Goal: Transaction & Acquisition: Book appointment/travel/reservation

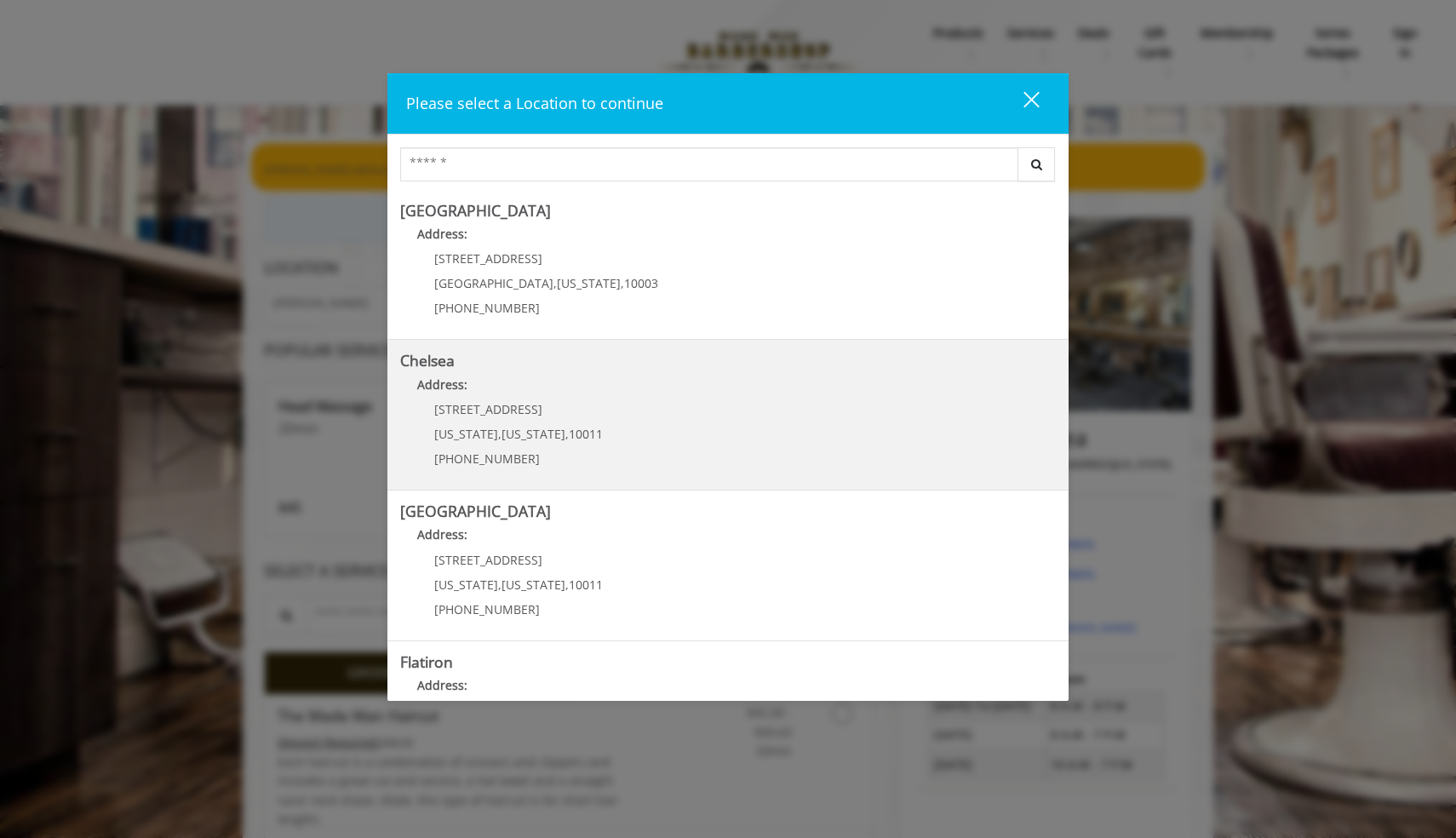
click at [633, 402] on p "Address:" at bounding box center [728, 389] width 656 height 27
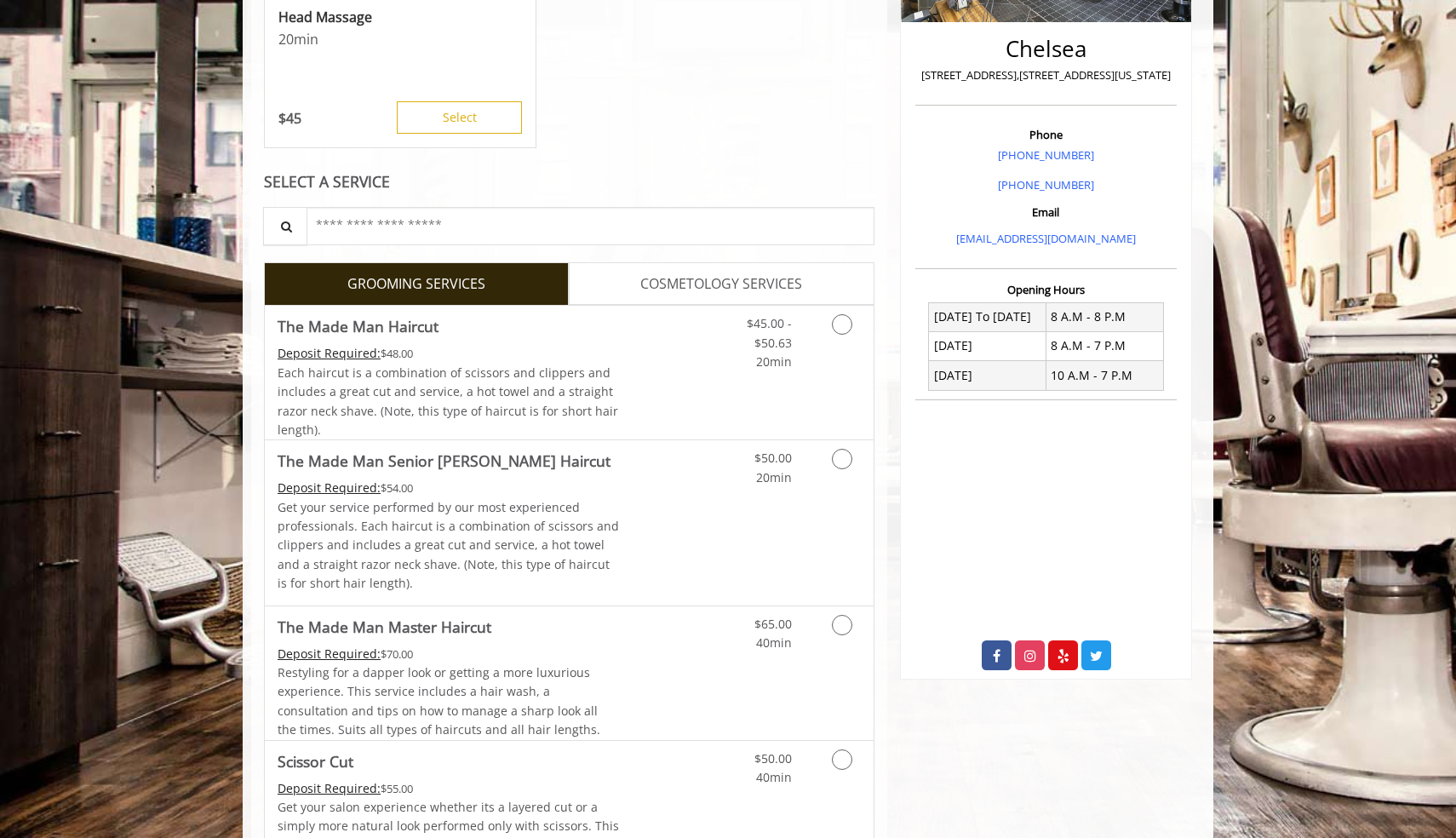
scroll to position [427, 0]
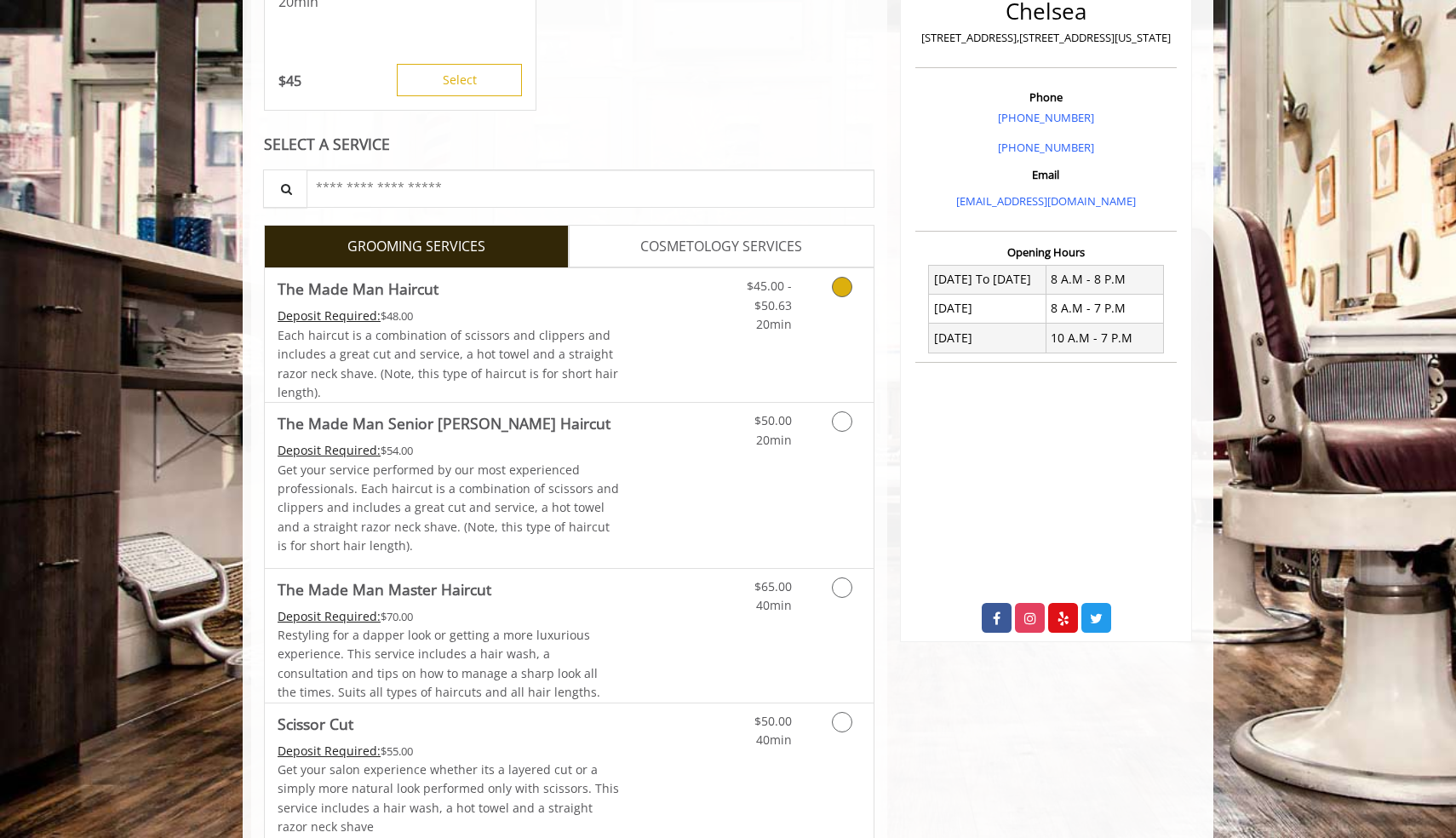
click at [840, 293] on icon "Grooming services" at bounding box center [842, 287] width 21 height 21
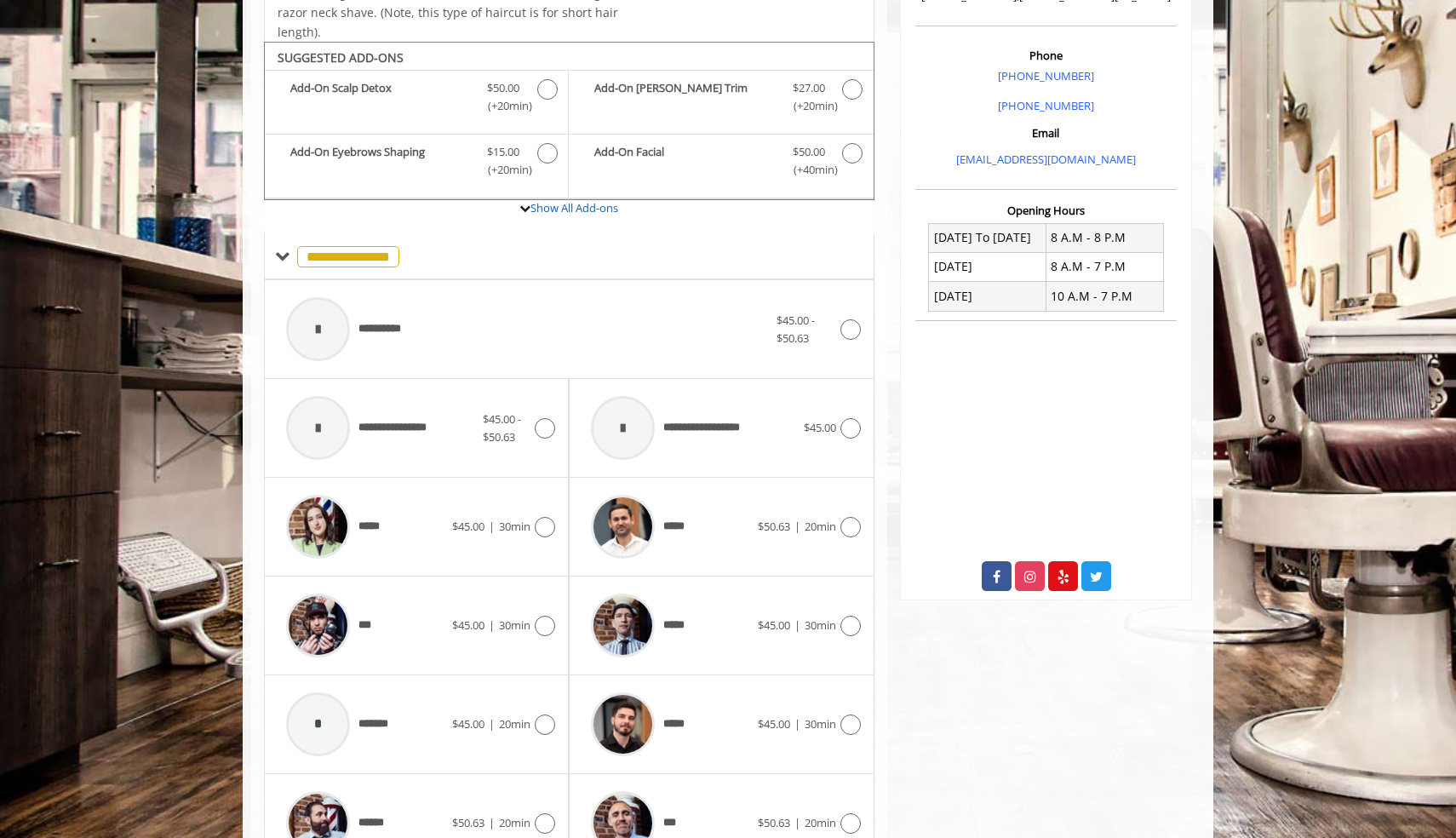
scroll to position [499, 0]
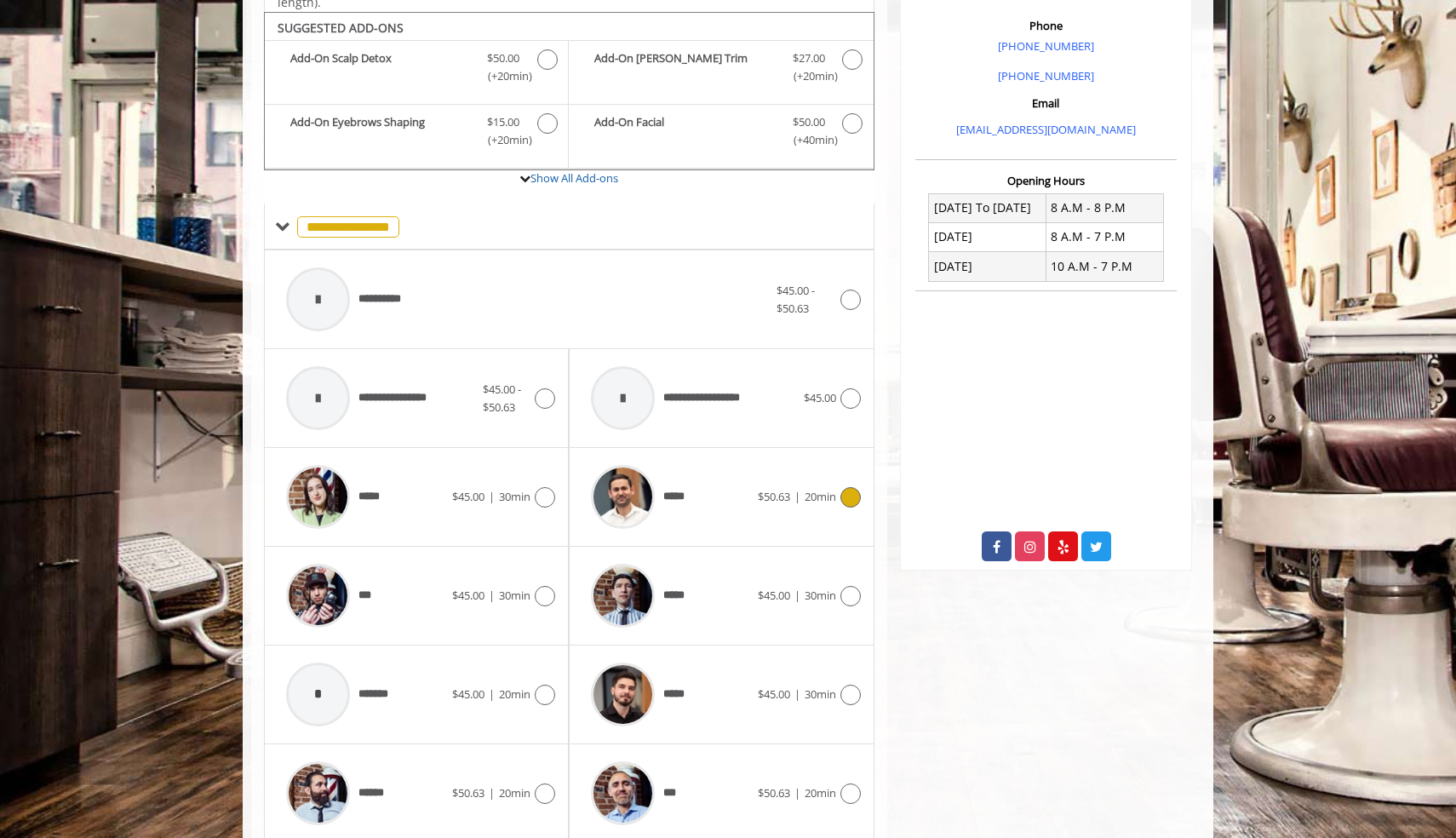
click at [847, 496] on icon at bounding box center [850, 497] width 21 height 21
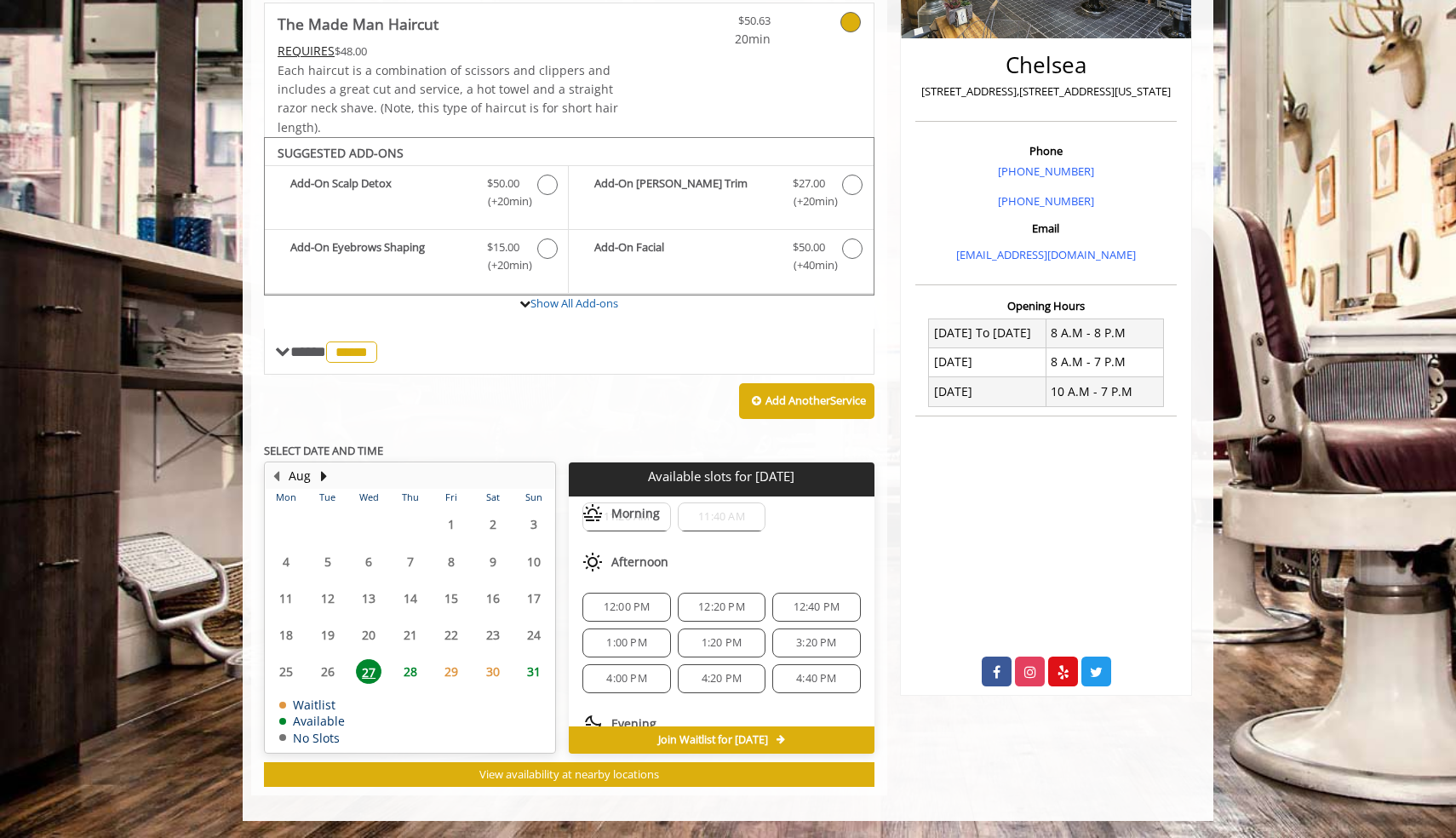
scroll to position [120, 0]
click at [408, 669] on span "28" at bounding box center [410, 671] width 25 height 24
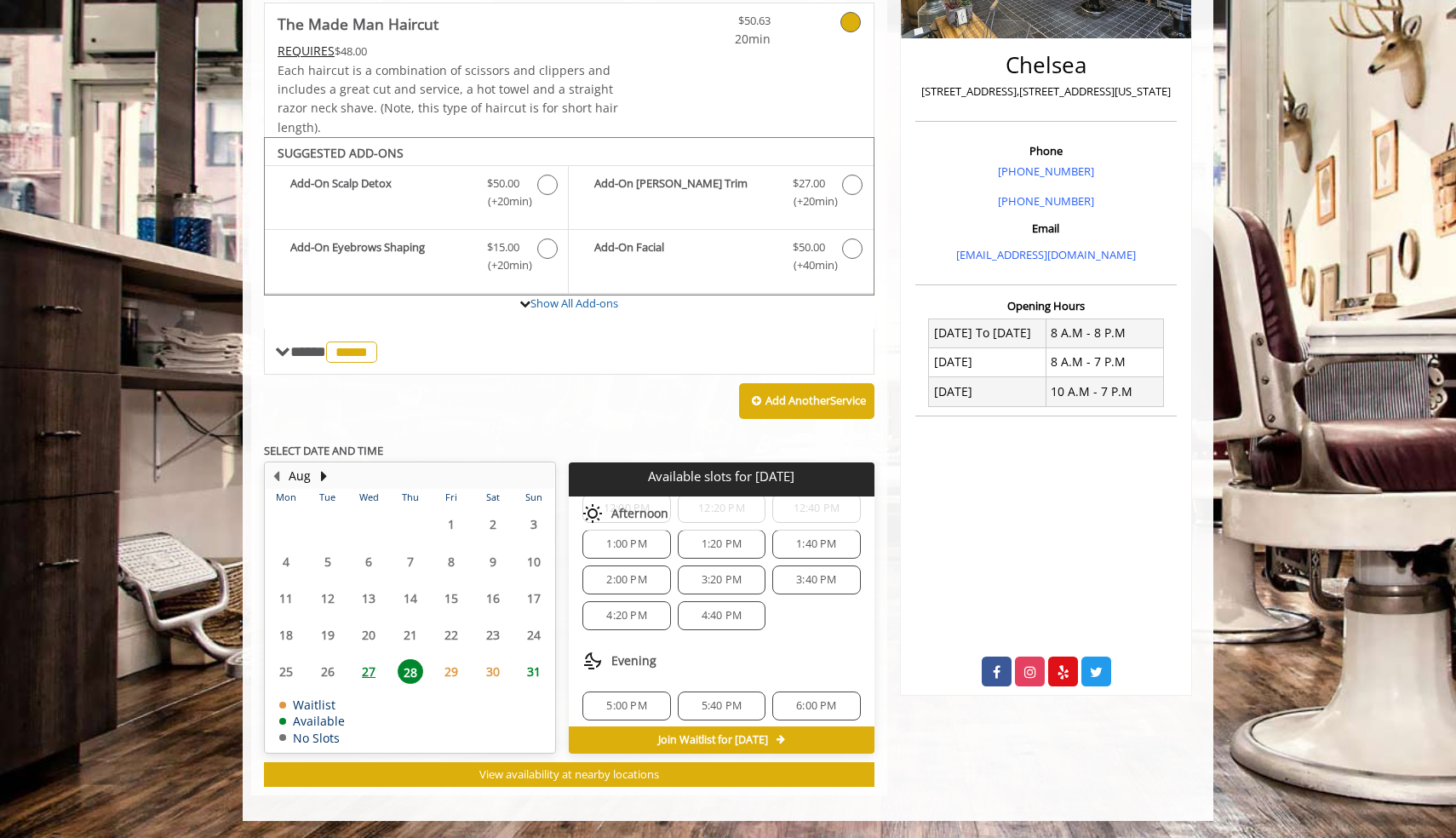
scroll to position [251, 0]
click at [700, 606] on span "4:40 PM" at bounding box center [722, 612] width 72 height 14
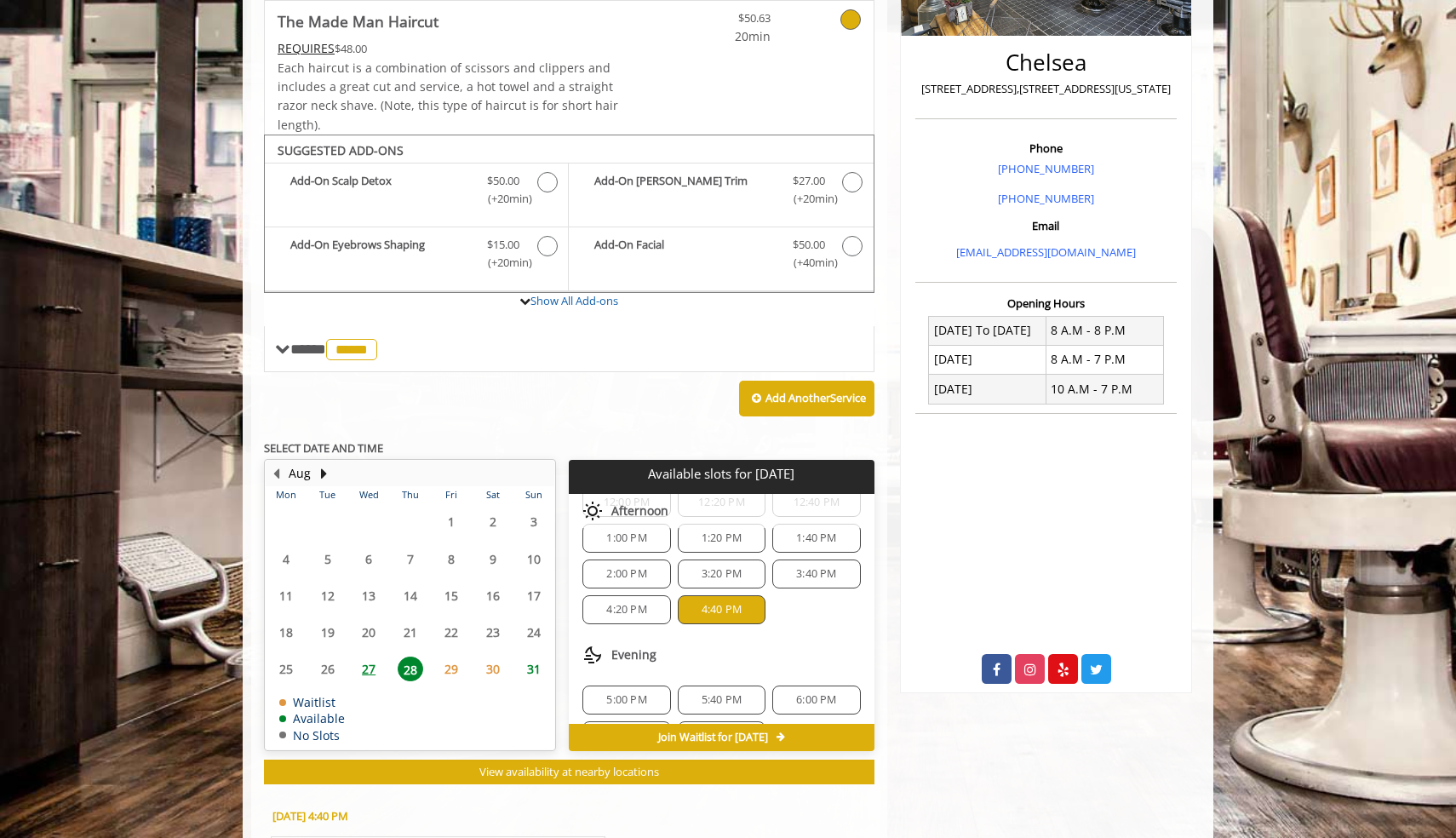
scroll to position [684, 0]
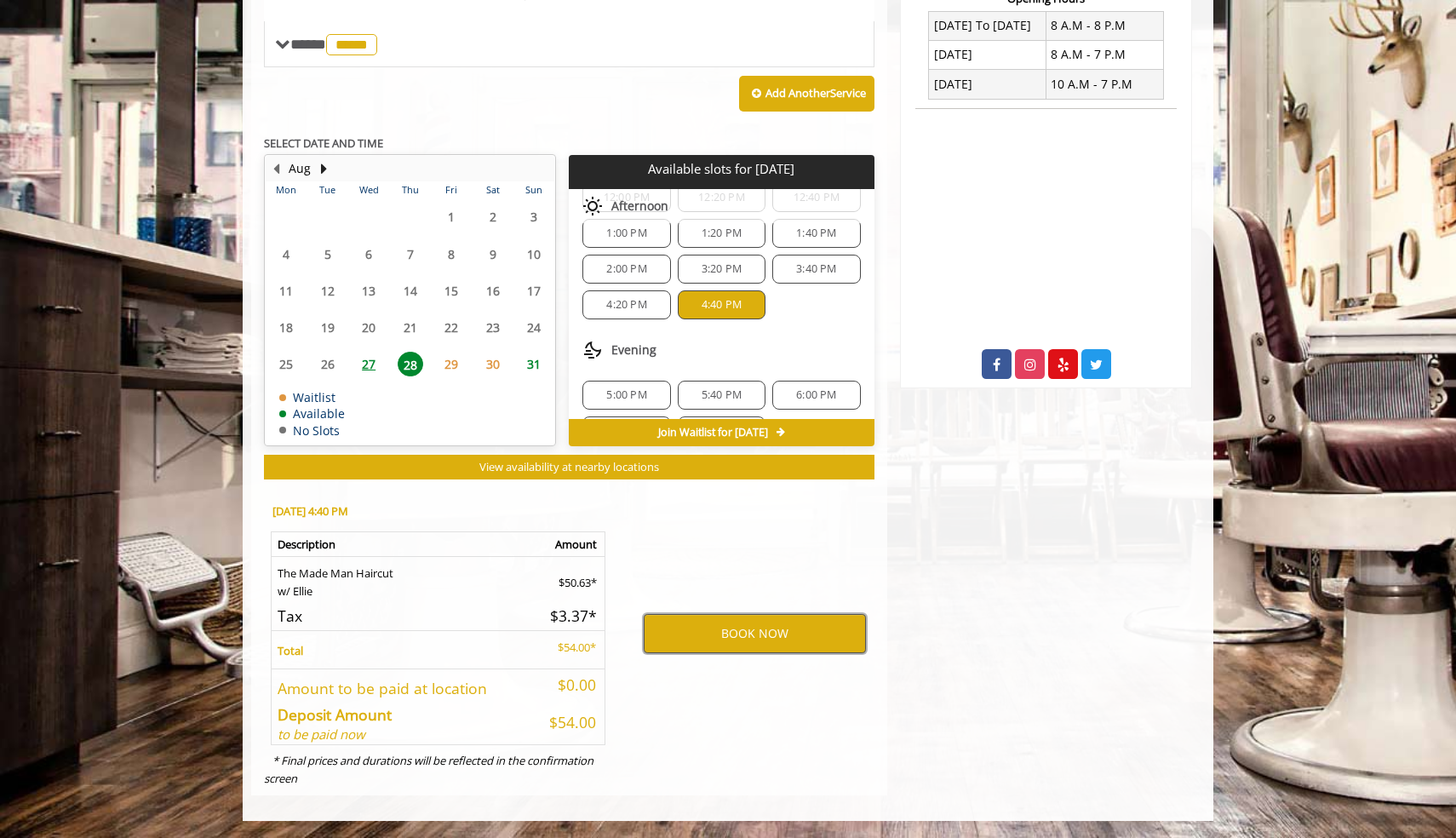
click at [742, 633] on button "BOOK NOW" at bounding box center [754, 634] width 222 height 40
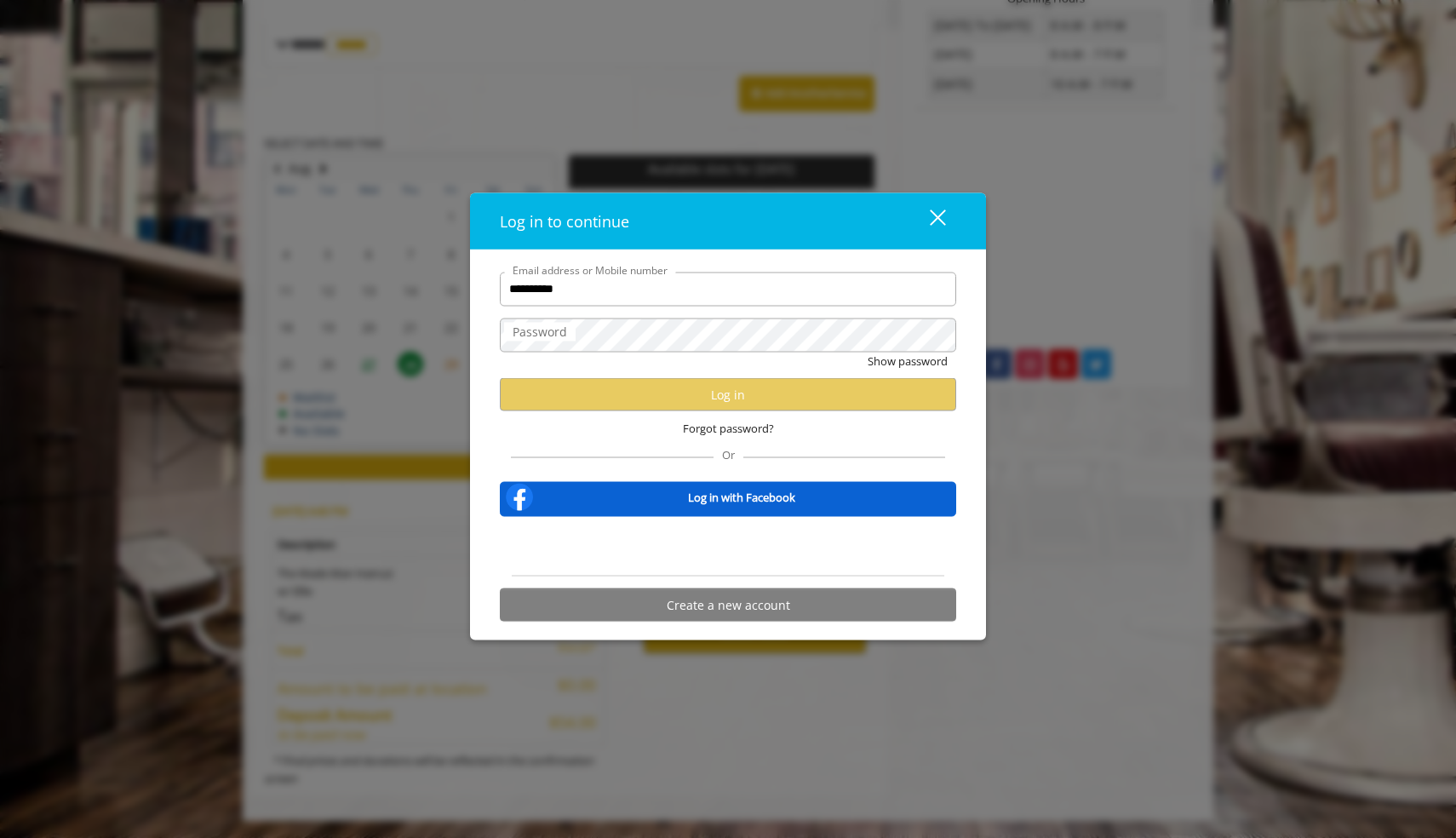
type input "**********"
click at [938, 212] on div "close" at bounding box center [928, 221] width 34 height 25
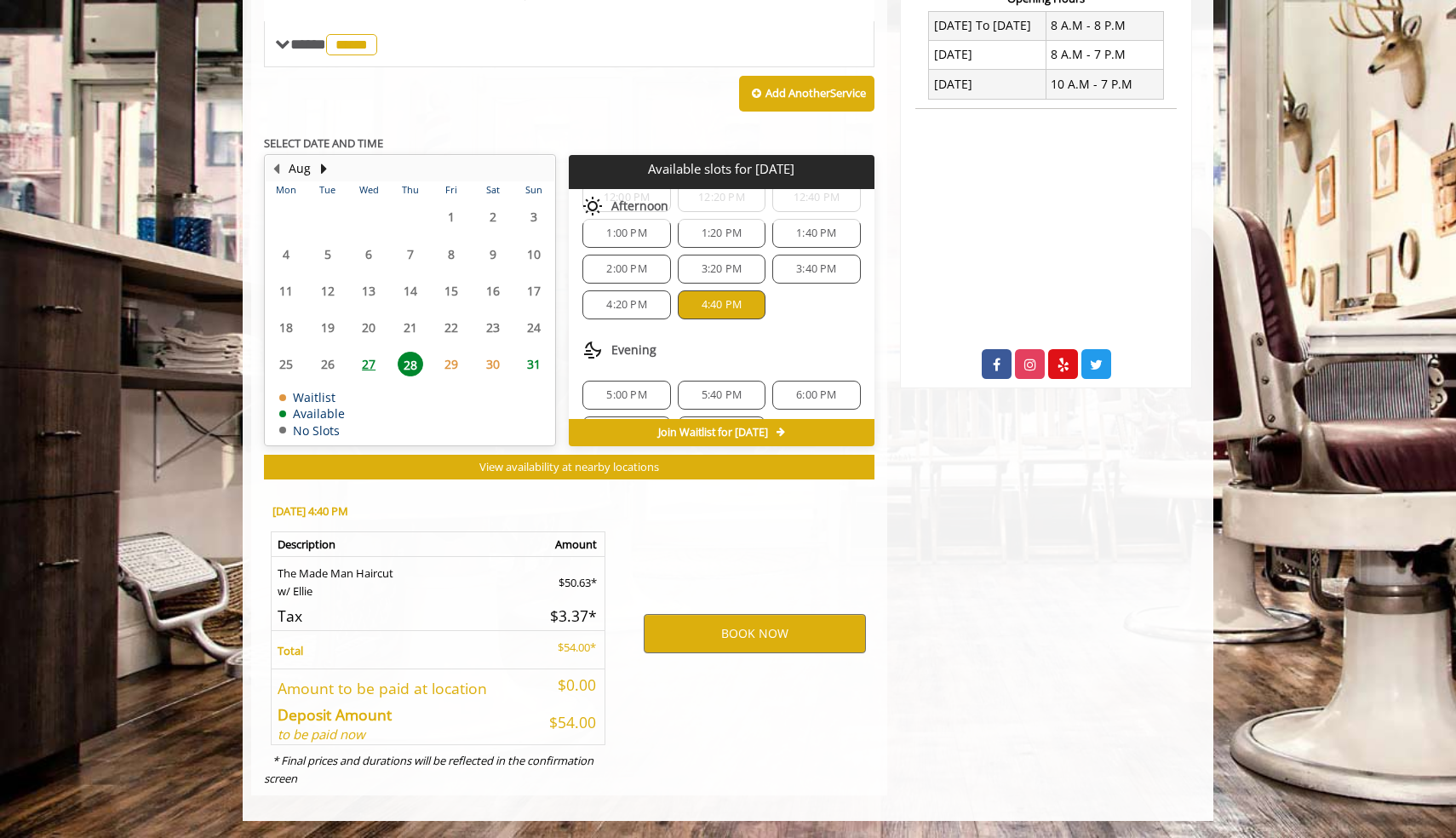
click at [648, 303] on span "4:20 PM" at bounding box center [626, 304] width 72 height 14
click at [736, 629] on button "BOOK NOW" at bounding box center [754, 634] width 222 height 40
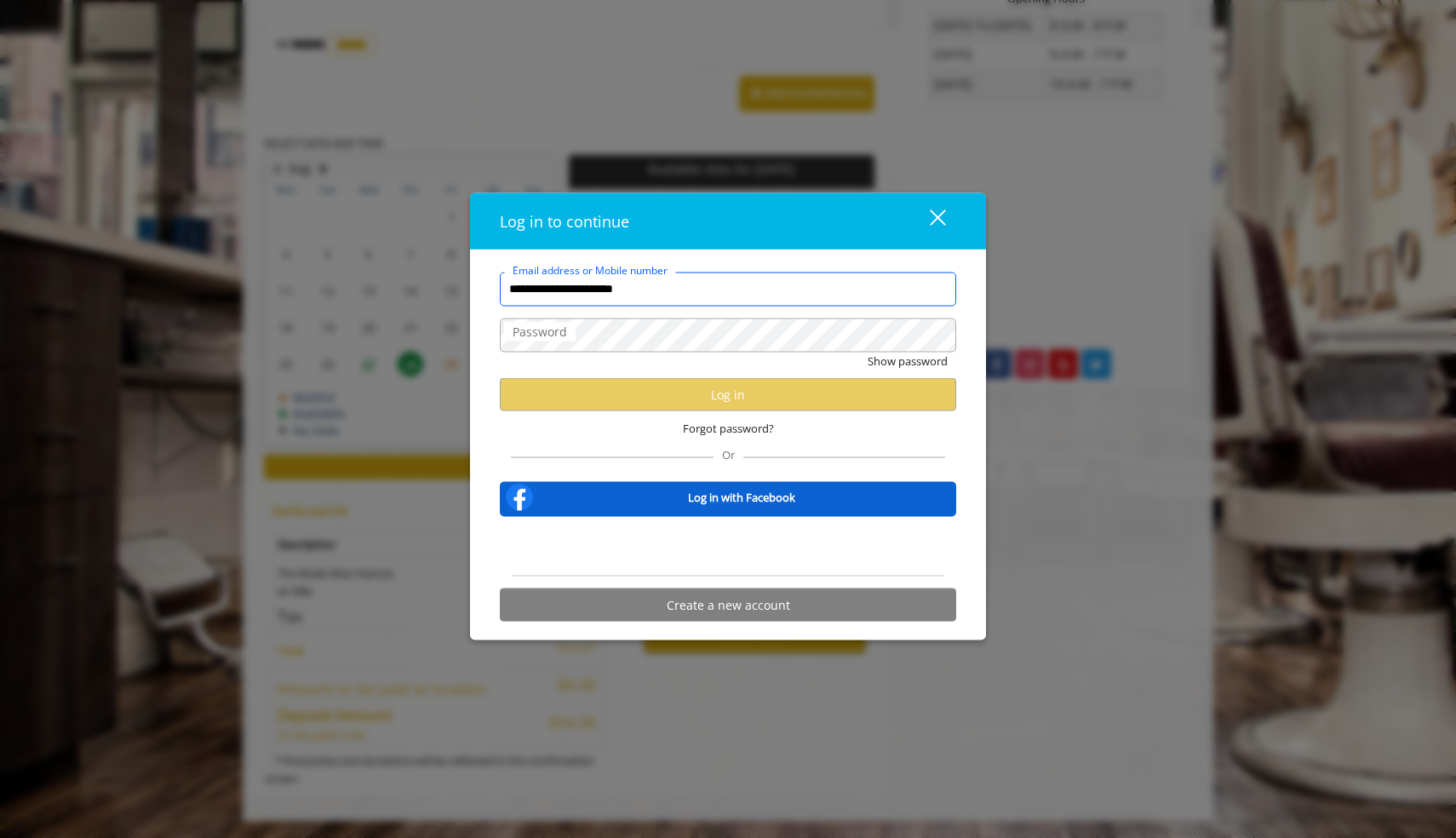
type input "**********"
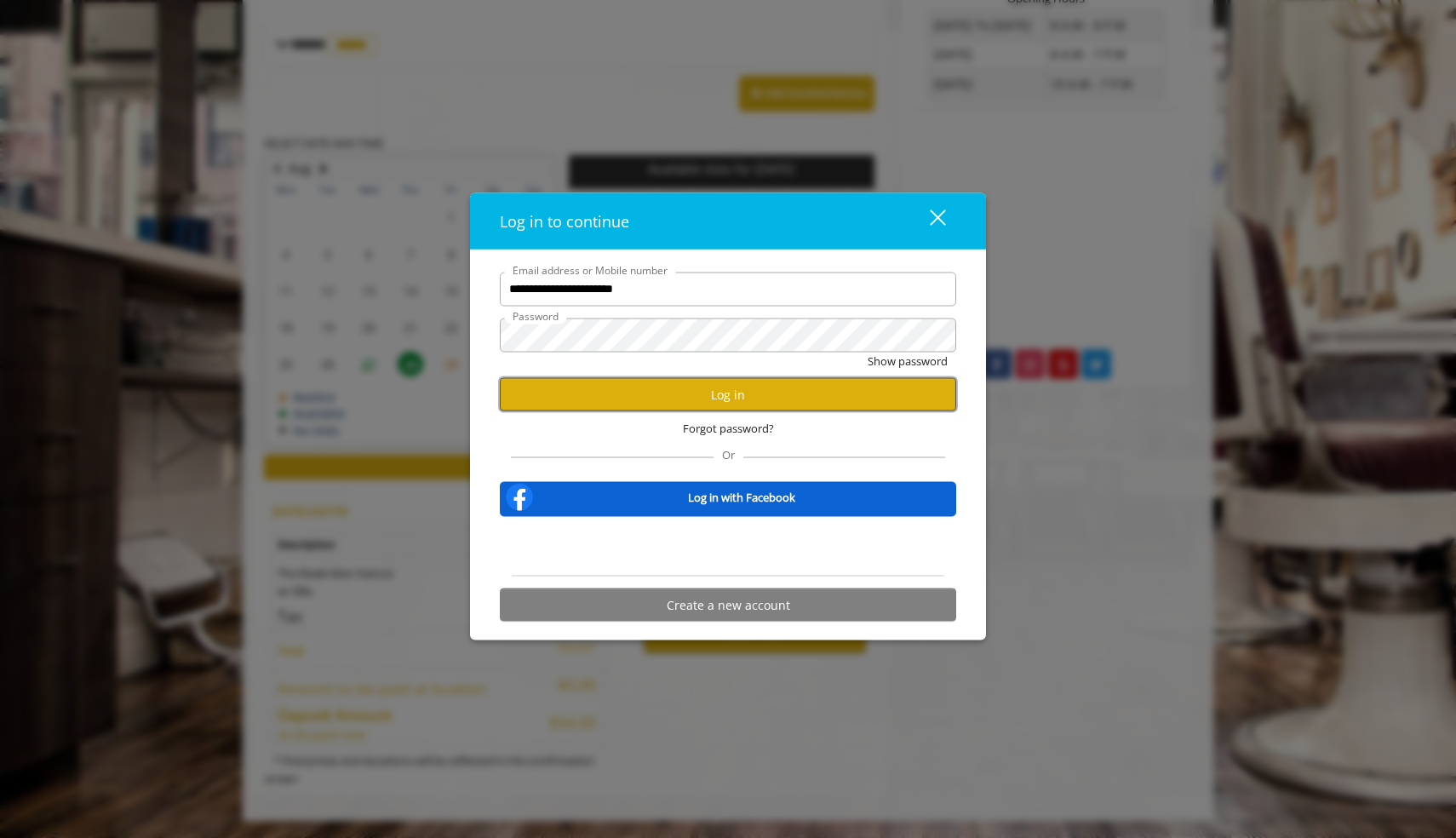
click at [740, 403] on button "Log in" at bounding box center [727, 394] width 456 height 33
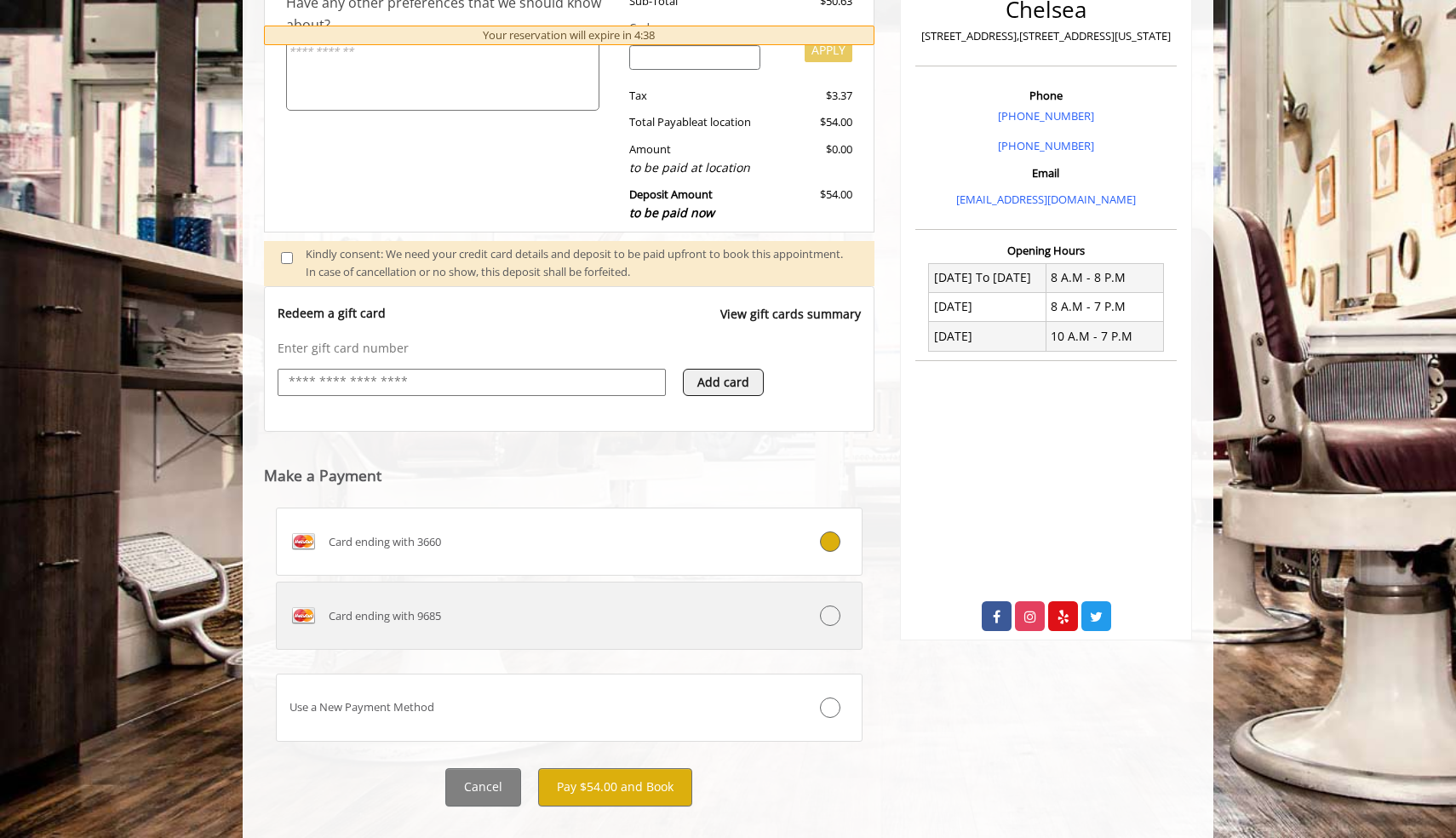
scroll to position [444, 0]
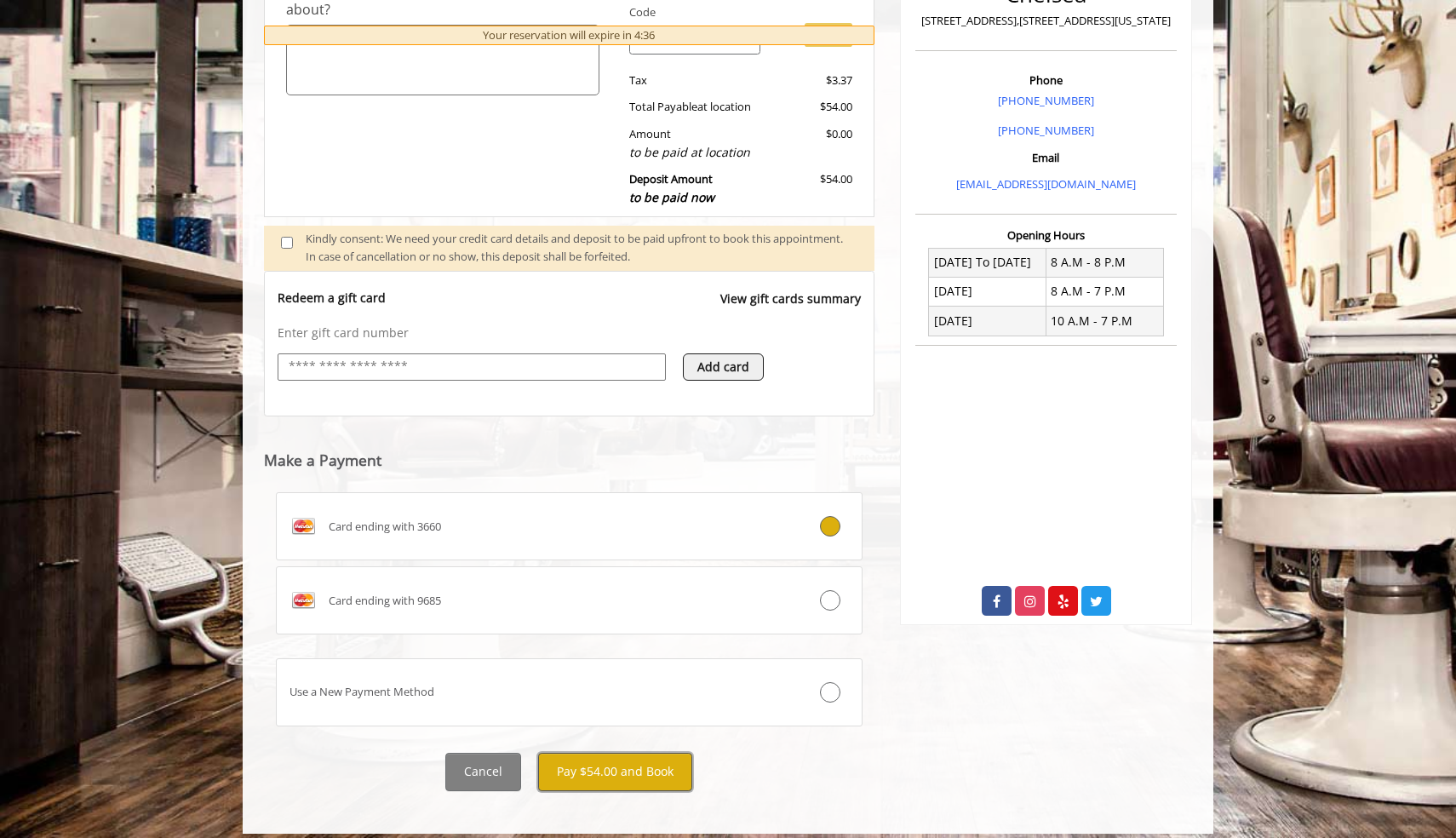
click at [598, 753] on button "Pay $54.00 and Book" at bounding box center [615, 772] width 154 height 39
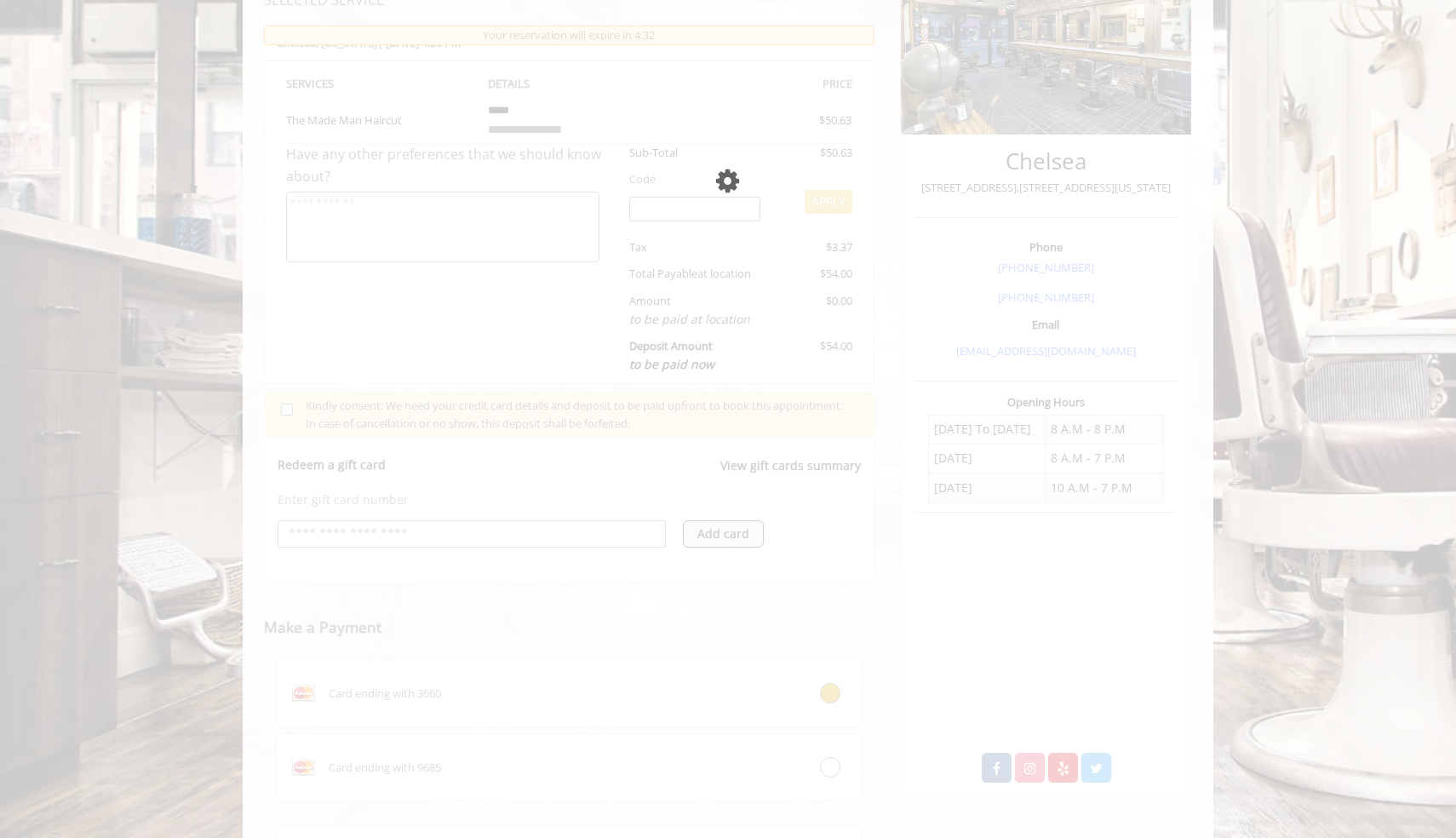
scroll to position [323, 0]
